Goal: Contribute content: Contribute content

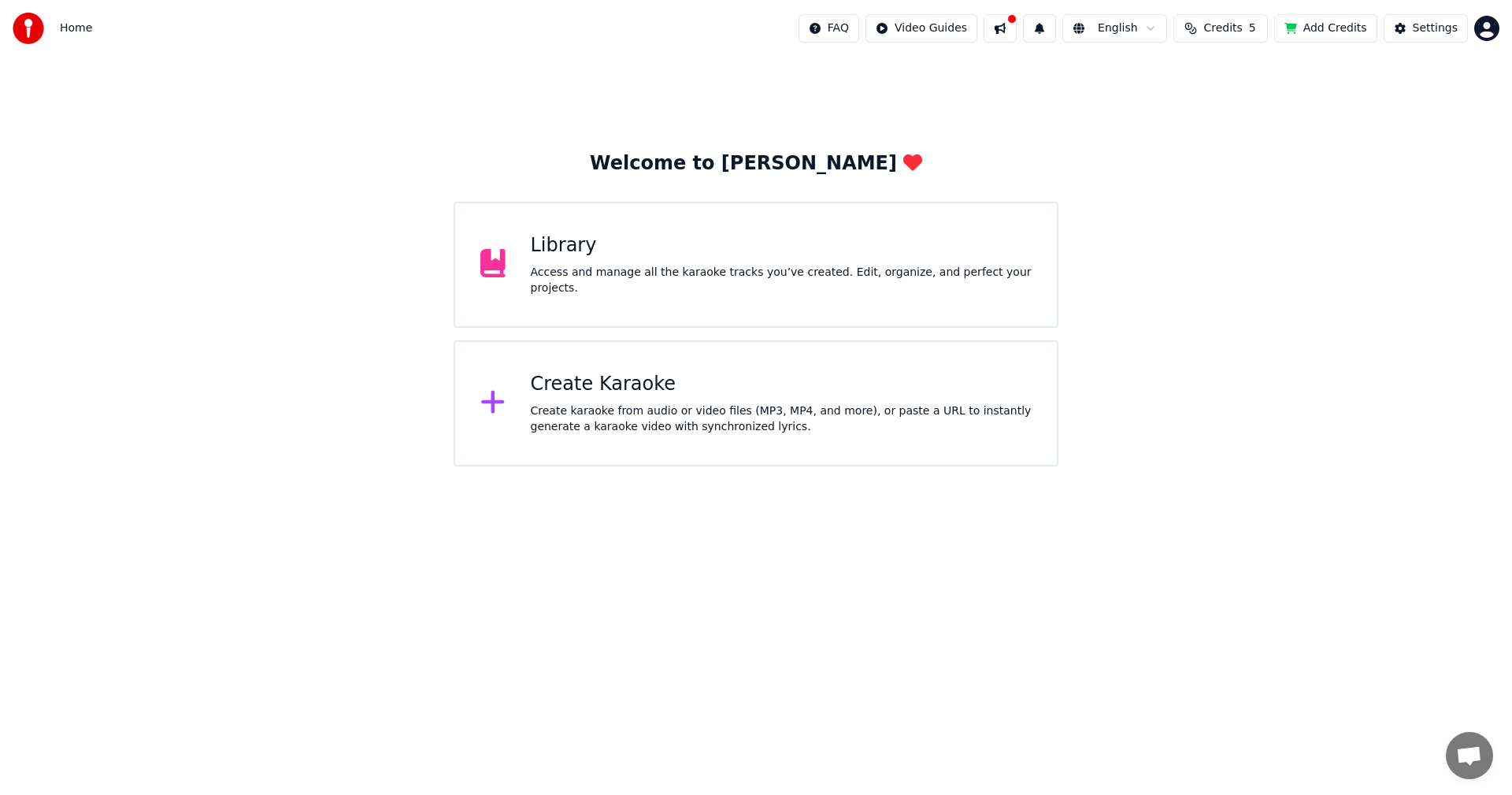
click at [557, 258] on div "Library" at bounding box center [782, 246] width 502 height 25
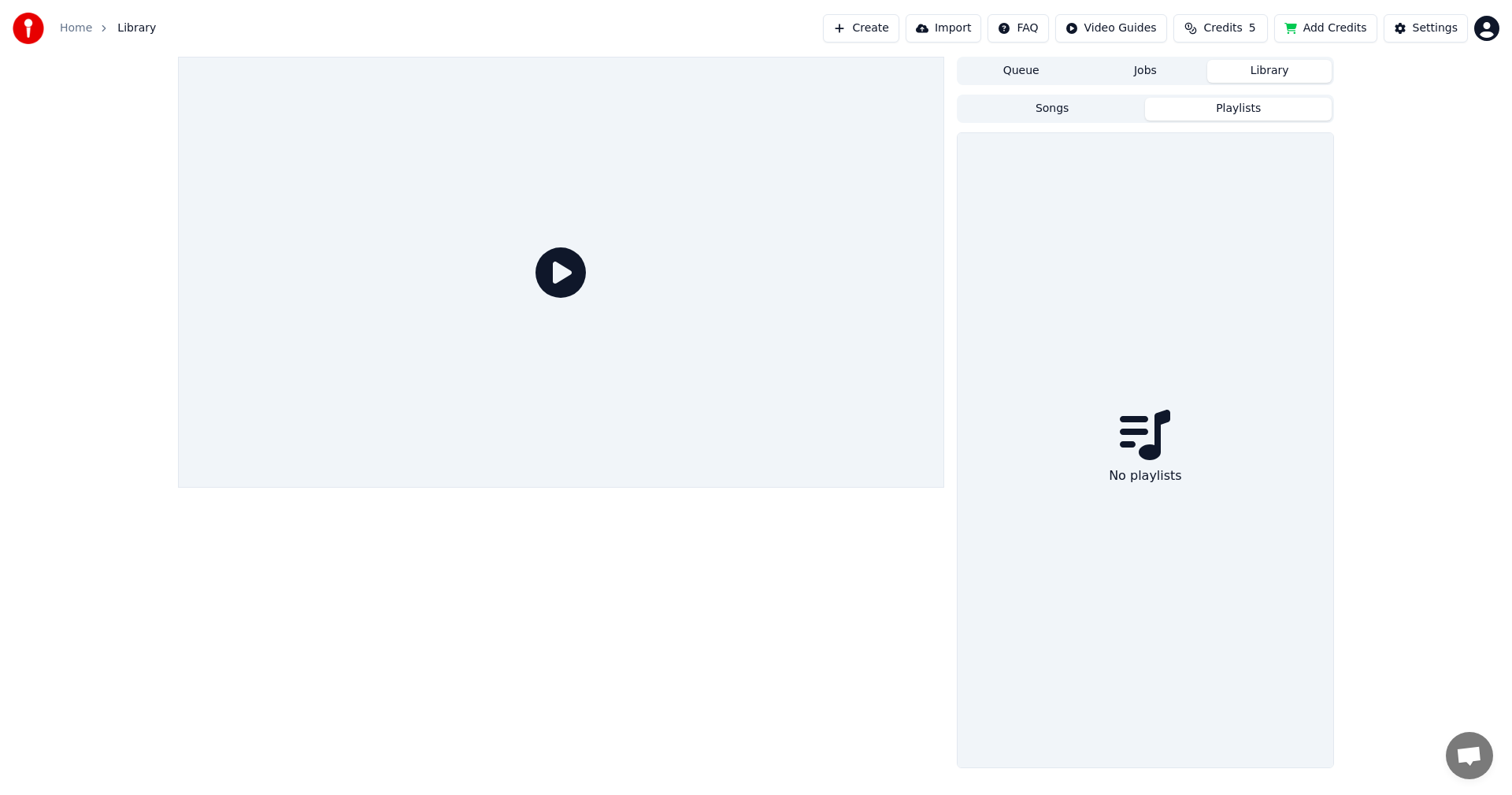
click at [1207, 111] on button "Playlists" at bounding box center [1238, 109] width 186 height 23
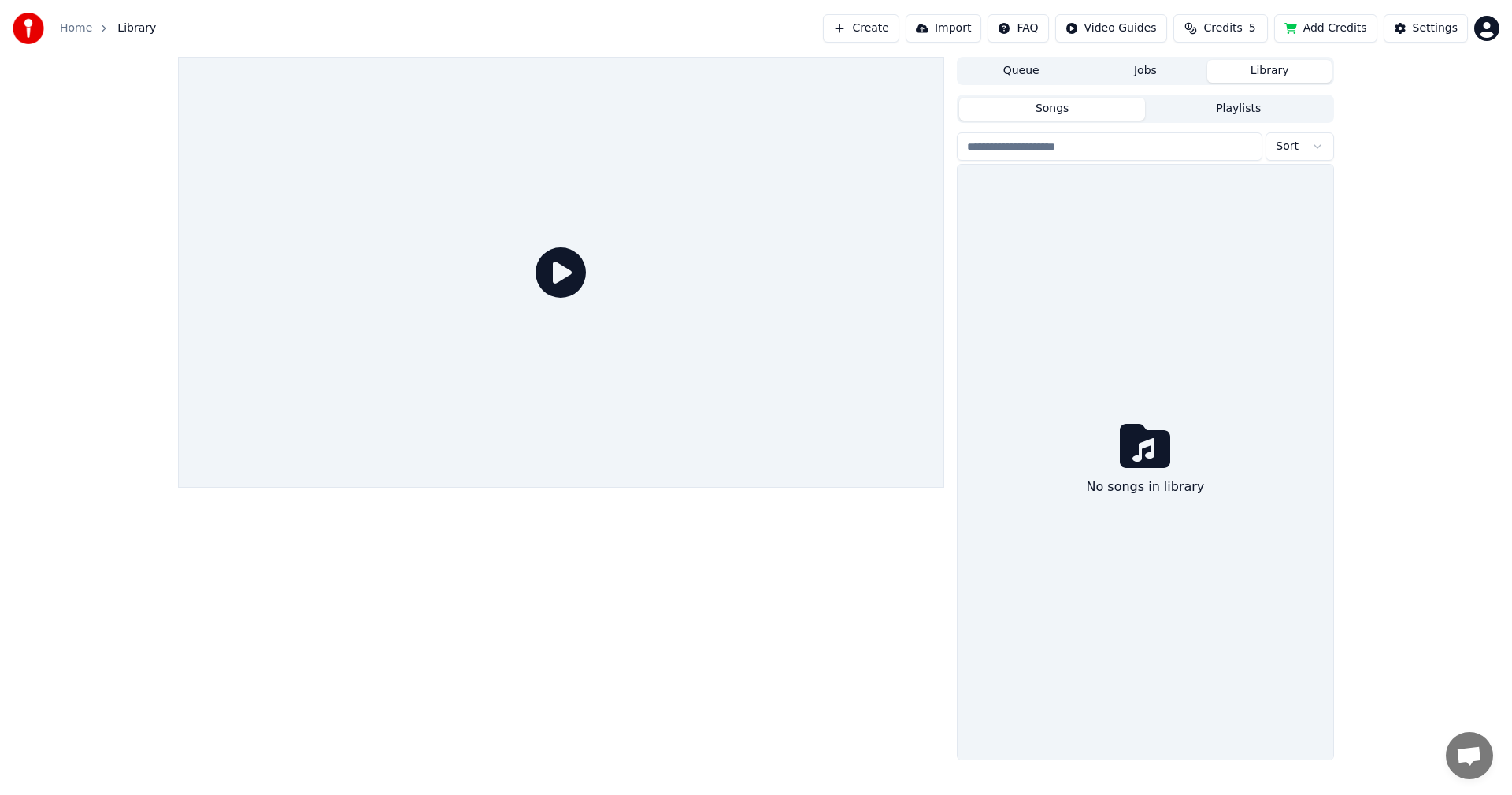
click at [1069, 103] on button "Songs" at bounding box center [1053, 109] width 186 height 23
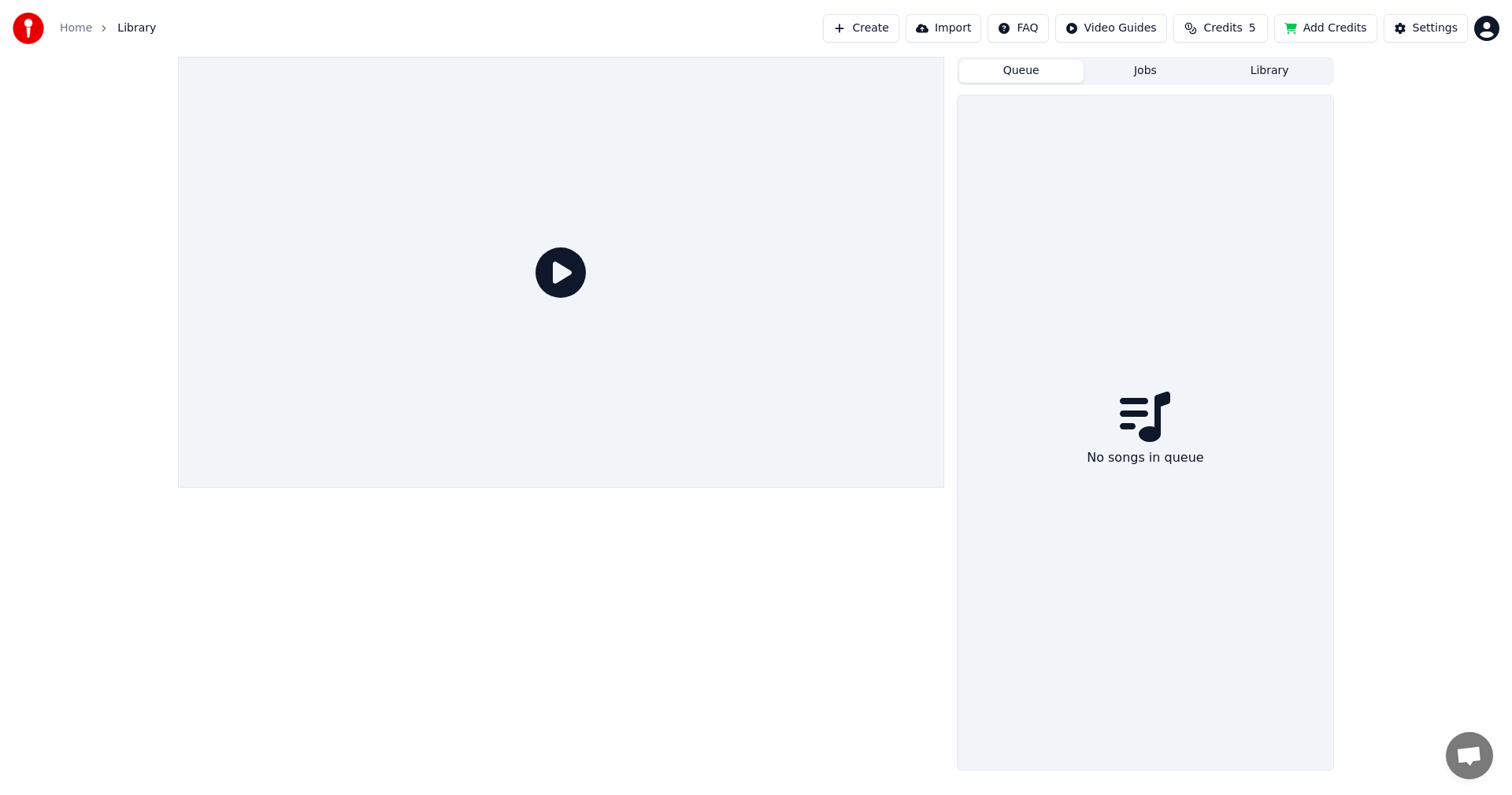
click at [1034, 81] on button "Queue" at bounding box center [1021, 71] width 125 height 23
click at [1170, 69] on button "Jobs" at bounding box center [1146, 71] width 125 height 23
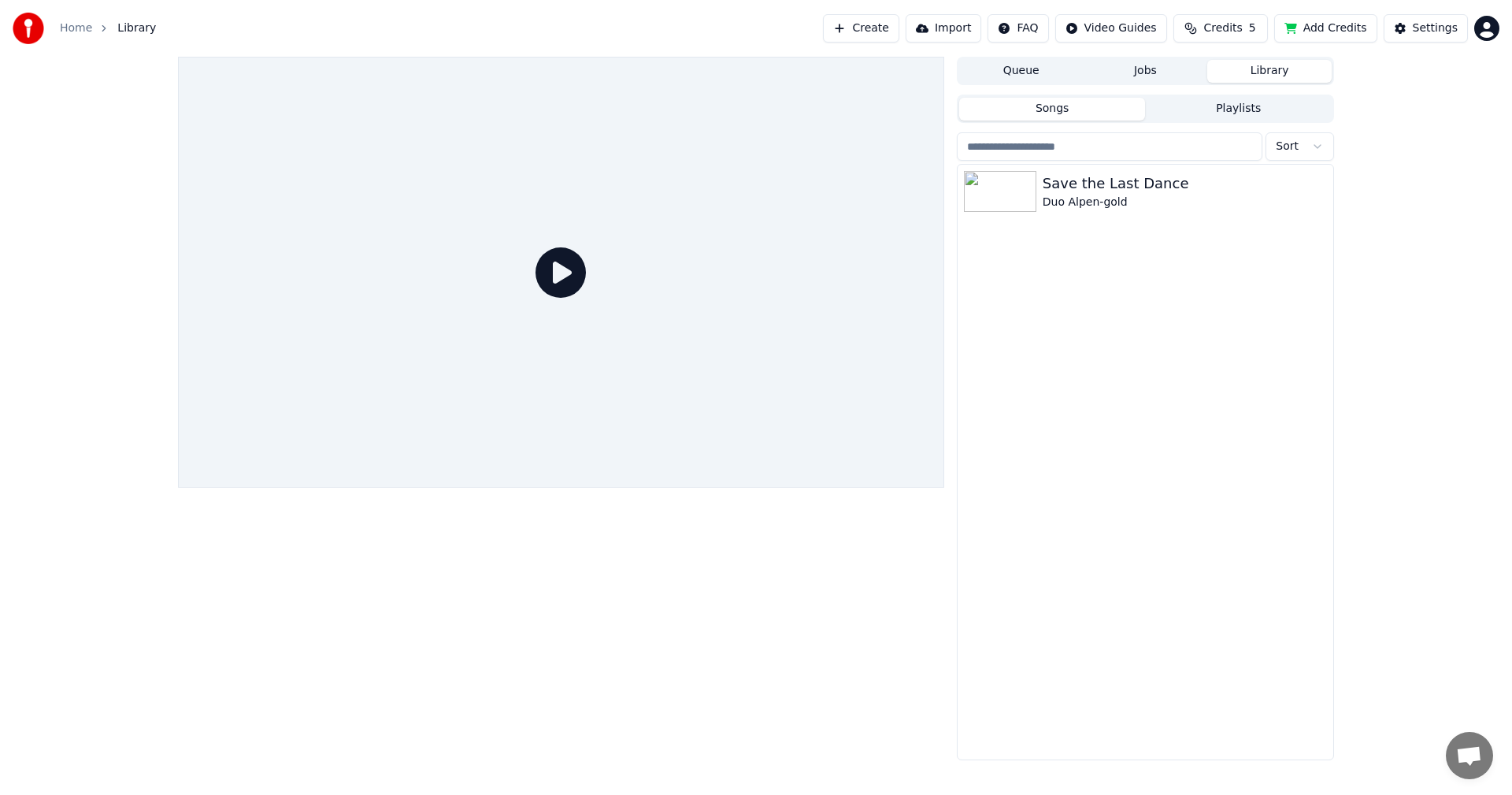
click at [1273, 73] on button "Library" at bounding box center [1270, 71] width 125 height 23
click at [878, 26] on button "Create" at bounding box center [862, 28] width 77 height 29
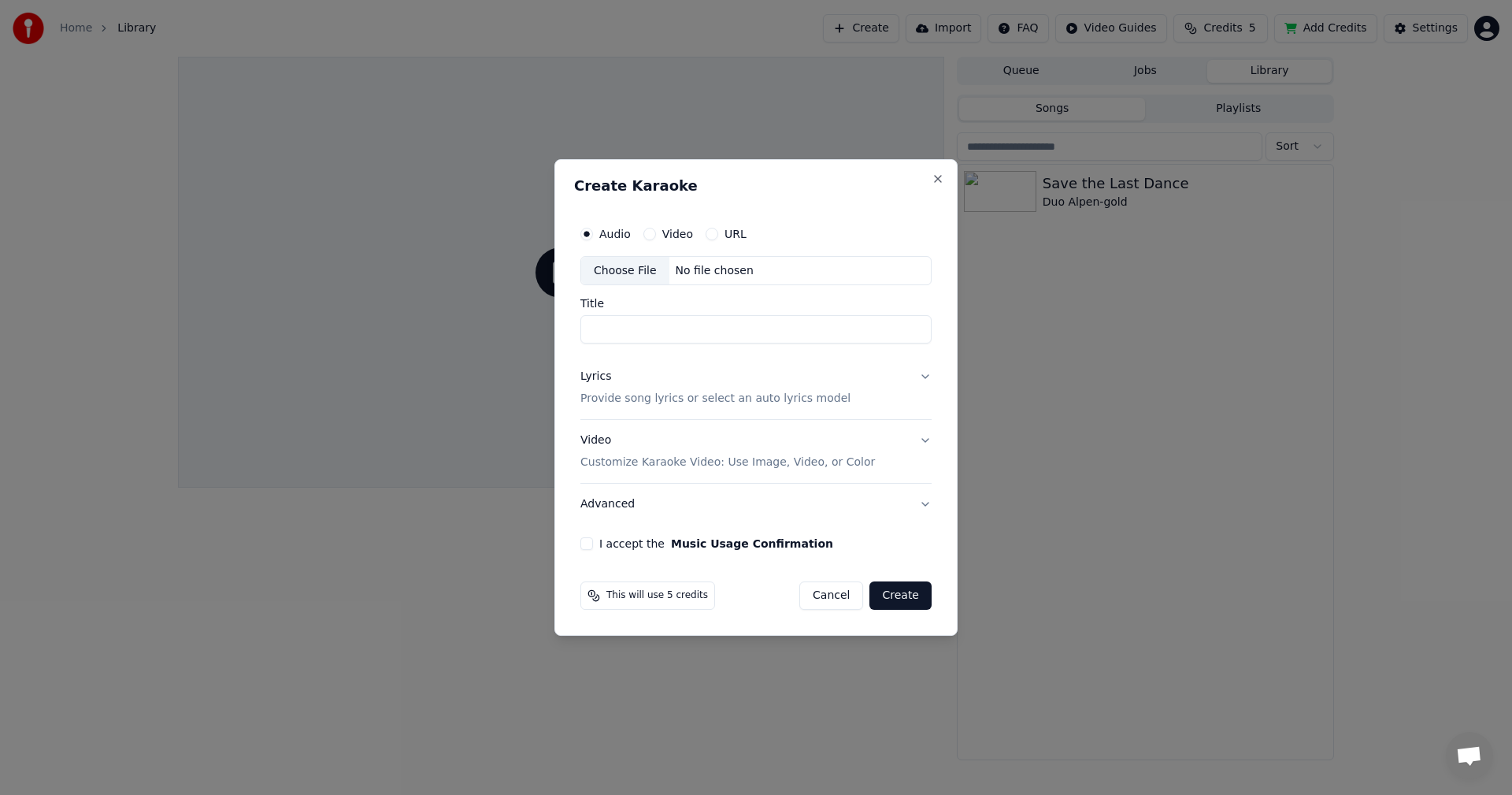
click at [634, 272] on div "Choose File" at bounding box center [625, 271] width 88 height 29
type input "**********"
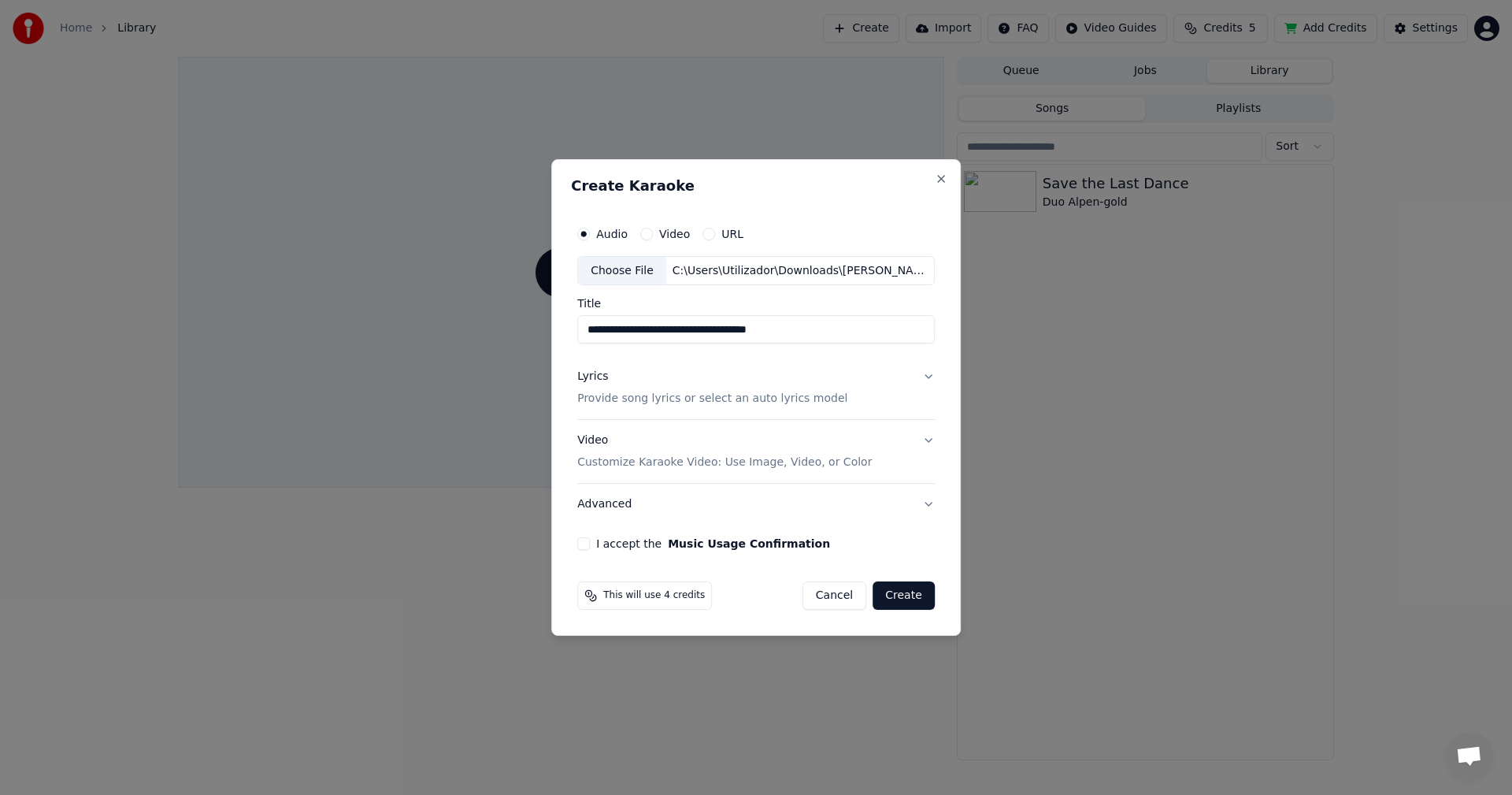
click at [614, 408] on button "Lyrics Provide song lyrics or select an auto lyrics model" at bounding box center [756, 388] width 357 height 63
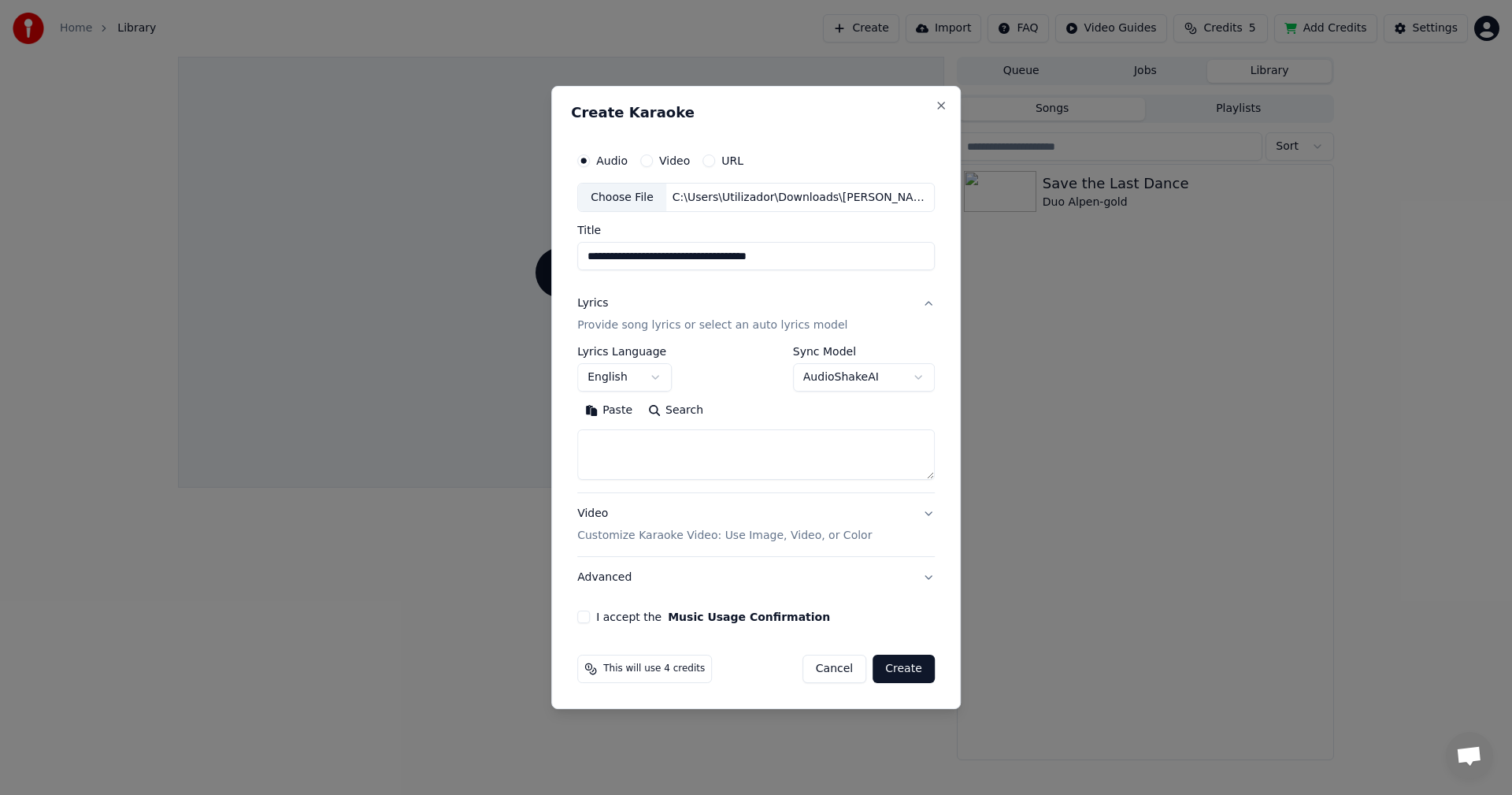
click at [593, 414] on button "Paste" at bounding box center [609, 411] width 63 height 25
click at [590, 618] on button "I accept the Music Usage Confirmation" at bounding box center [584, 616] width 12 height 12
click at [907, 668] on button "Create" at bounding box center [903, 669] width 62 height 29
type textarea "**********"
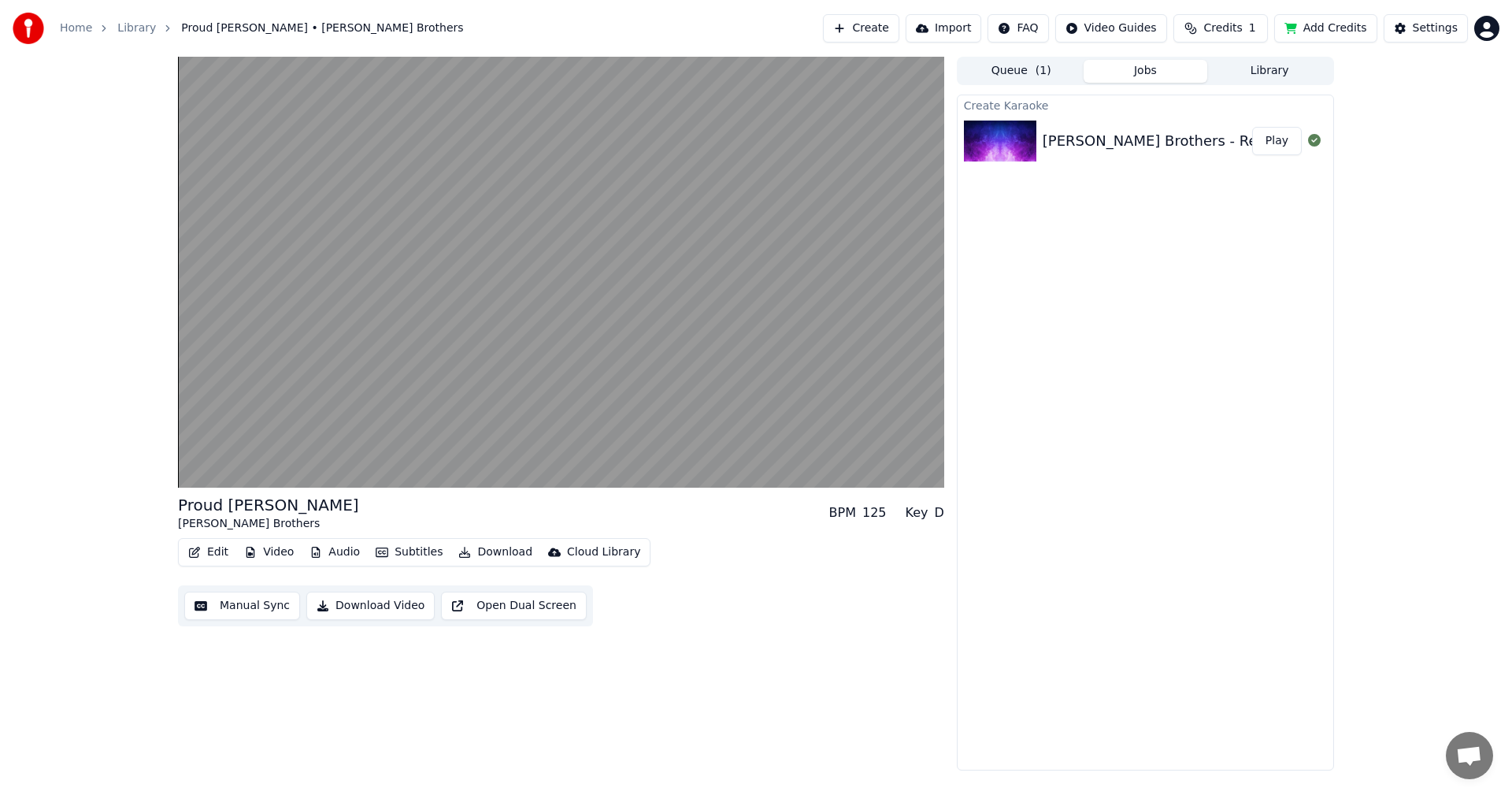
click at [1138, 137] on div "[PERSON_NAME] Brothers - Revival - Proud [PERSON_NAME]" at bounding box center [1256, 140] width 425 height 22
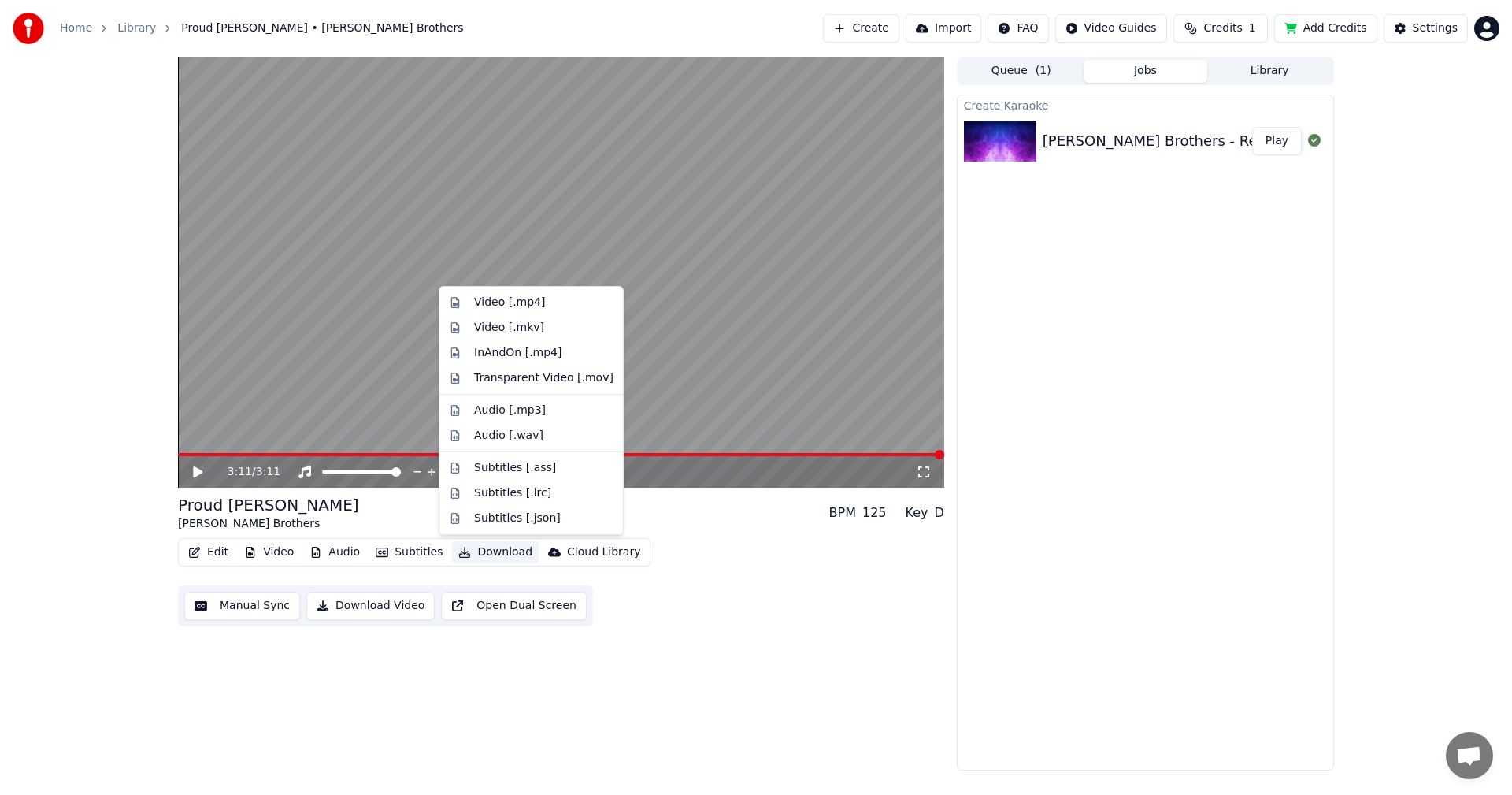
click at [496, 553] on button "Download" at bounding box center [495, 552] width 86 height 22
click at [523, 298] on div "Video [.mp4]" at bounding box center [509, 302] width 71 height 16
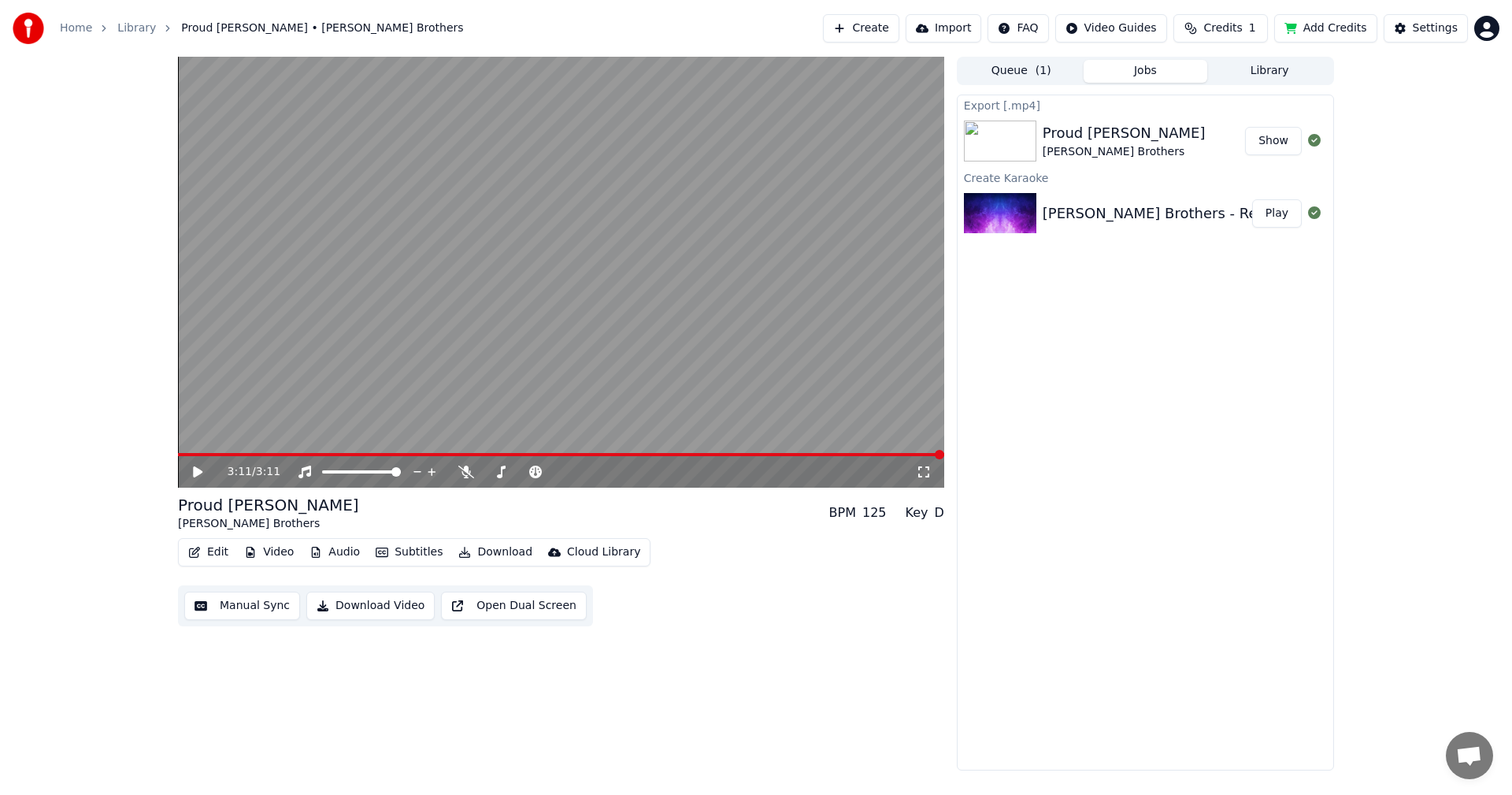
click at [1265, 140] on button "Show" at bounding box center [1273, 141] width 57 height 29
click at [65, 601] on div "3:11 / 3:11 Proud [PERSON_NAME] Brothers BPM 125 Key D Edit Video Audio Subtitl…" at bounding box center [756, 413] width 1512 height 714
click at [210, 545] on button "Edit" at bounding box center [208, 552] width 53 height 22
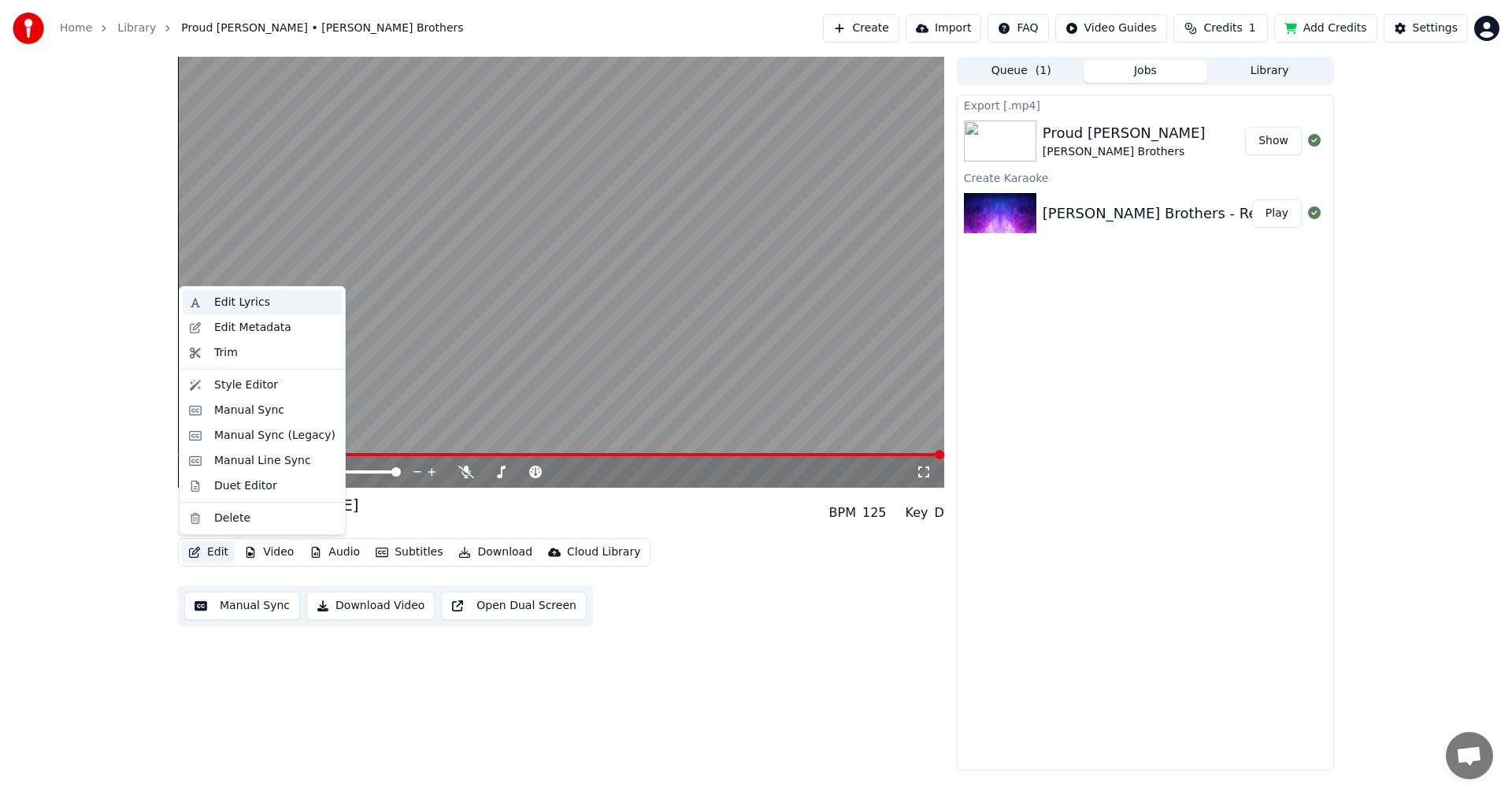
click at [253, 303] on div "Edit Lyrics" at bounding box center [242, 302] width 56 height 16
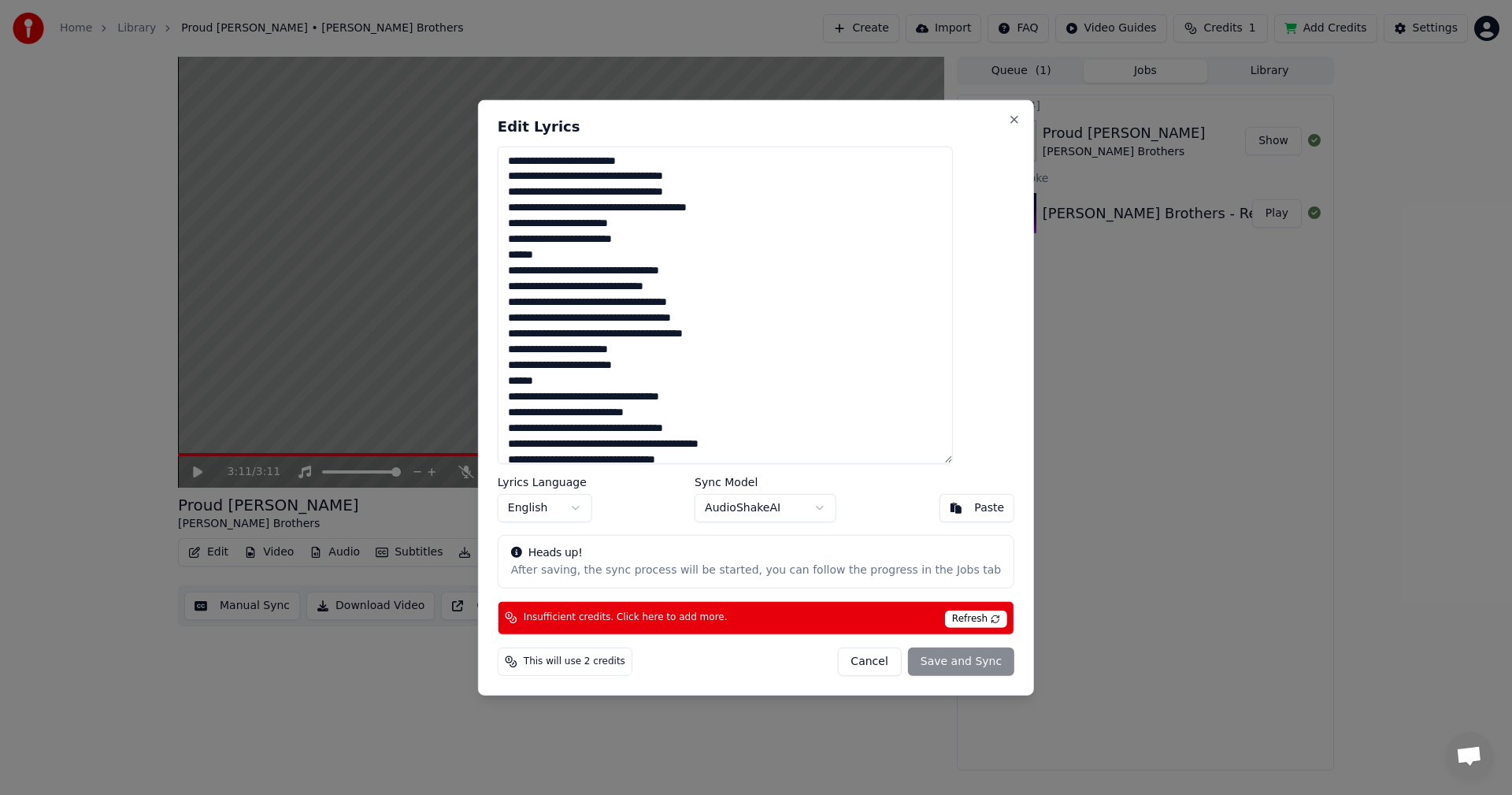
drag, startPoint x: 580, startPoint y: 255, endPoint x: 531, endPoint y: 255, distance: 49.0
click at [531, 255] on textarea "**********" at bounding box center [725, 304] width 455 height 318
drag, startPoint x: 578, startPoint y: 385, endPoint x: 533, endPoint y: 384, distance: 45.0
click at [533, 384] on textarea "**********" at bounding box center [725, 304] width 455 height 318
click at [936, 659] on div "Cancel Save and Sync" at bounding box center [926, 662] width 177 height 29
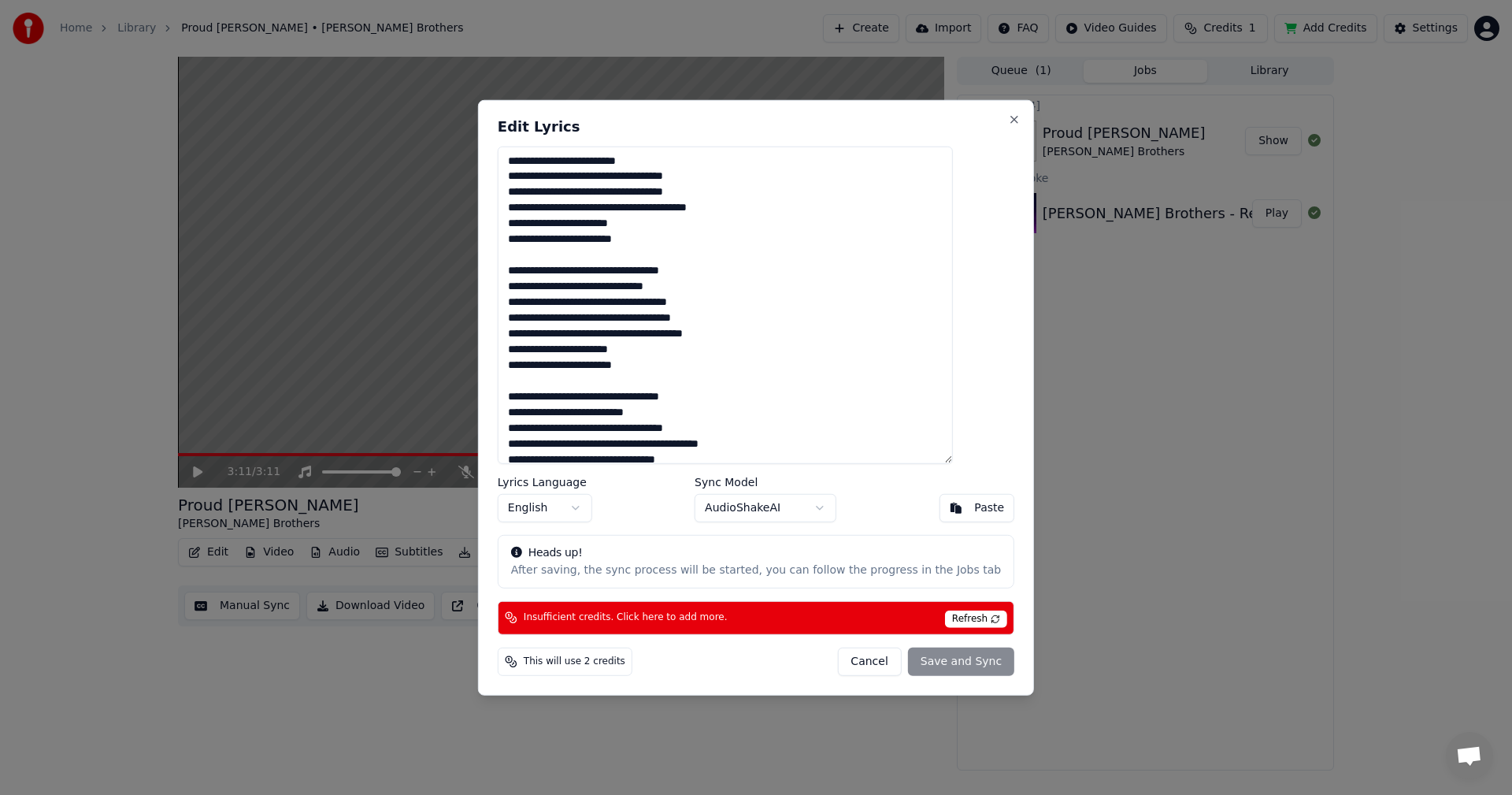
click at [951, 621] on span "Refresh" at bounding box center [976, 619] width 62 height 17
click at [949, 620] on span "Refresh" at bounding box center [976, 619] width 62 height 17
click at [933, 666] on div "Cancel Save and Sync" at bounding box center [926, 662] width 177 height 29
click at [853, 669] on button "Cancel" at bounding box center [869, 662] width 64 height 29
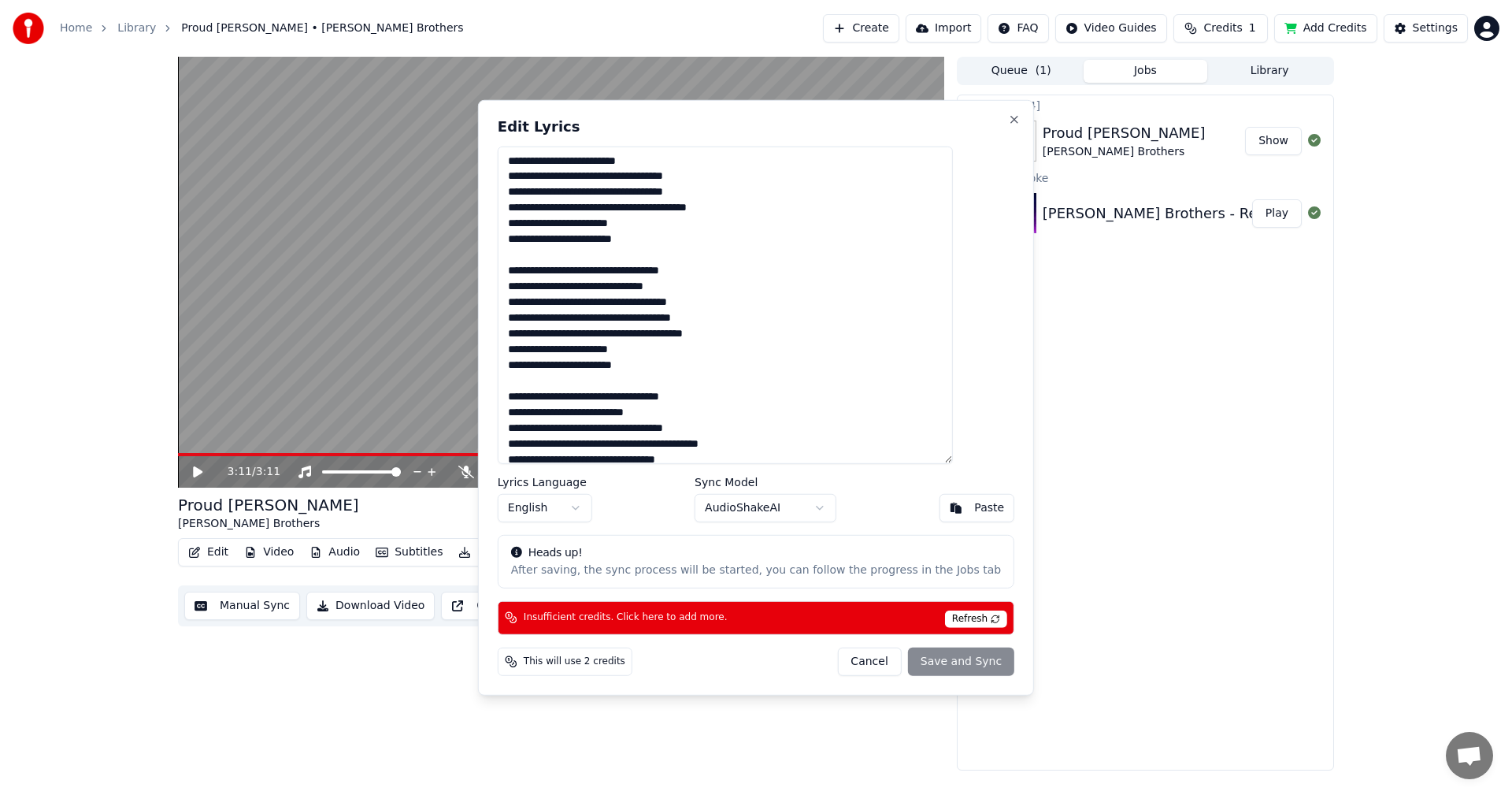
type textarea "**********"
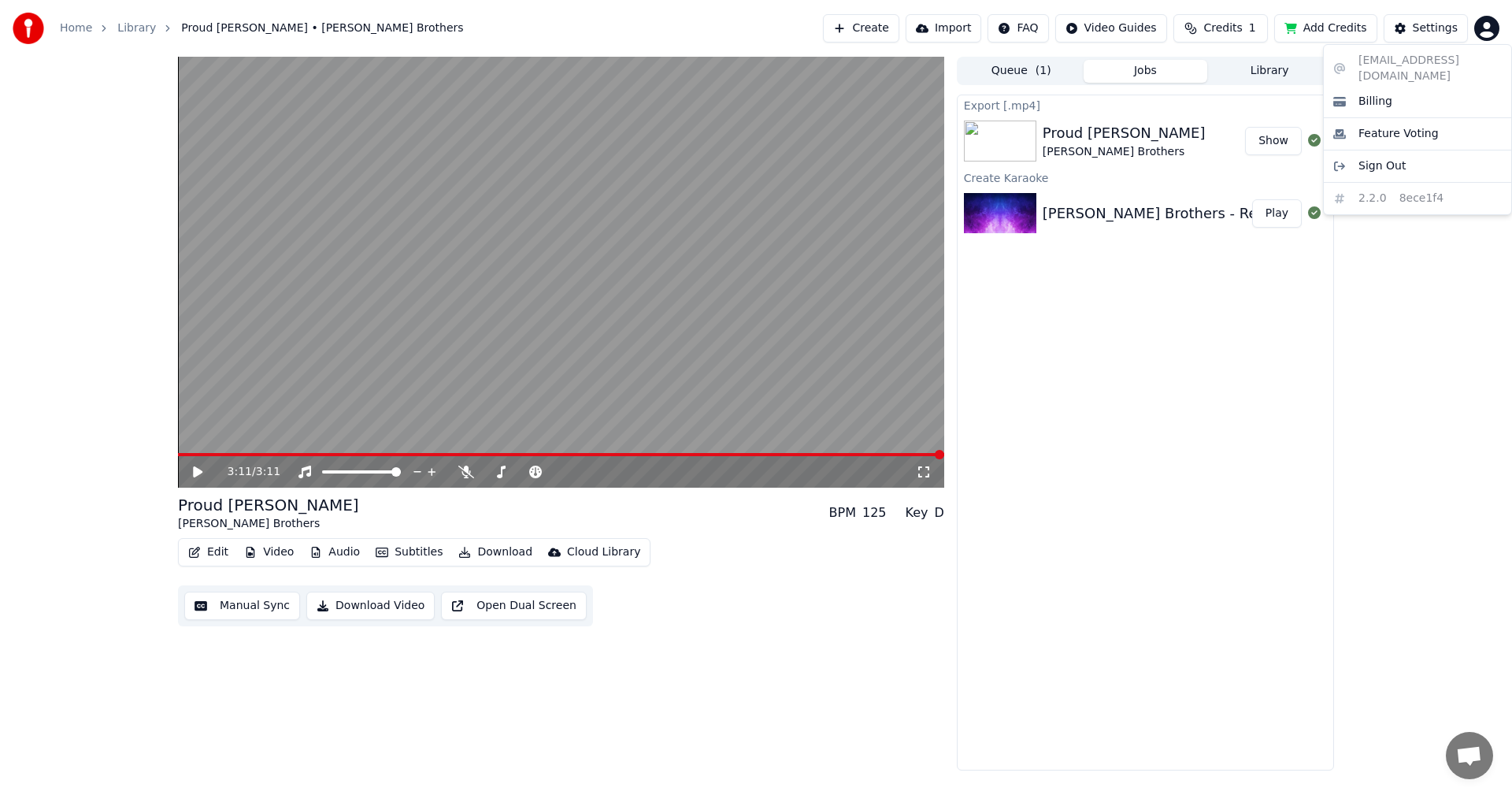
click at [1482, 31] on html "Home Library Proud [PERSON_NAME] • [PERSON_NAME] Brothers Create Import FAQ Vid…" at bounding box center [756, 398] width 1512 height 795
click at [1224, 35] on html "Home Library Proud [PERSON_NAME] • [PERSON_NAME] Brothers Create Import FAQ Vid…" at bounding box center [756, 398] width 1512 height 795
click at [1332, 30] on button "Add Credits" at bounding box center [1326, 28] width 103 height 29
click at [1503, 183] on div "3:11 / 3:11 Proud [PERSON_NAME] Brothers BPM 125 Key D Edit Video Audio Subtitl…" at bounding box center [756, 413] width 1512 height 714
